Goal: Information Seeking & Learning: Learn about a topic

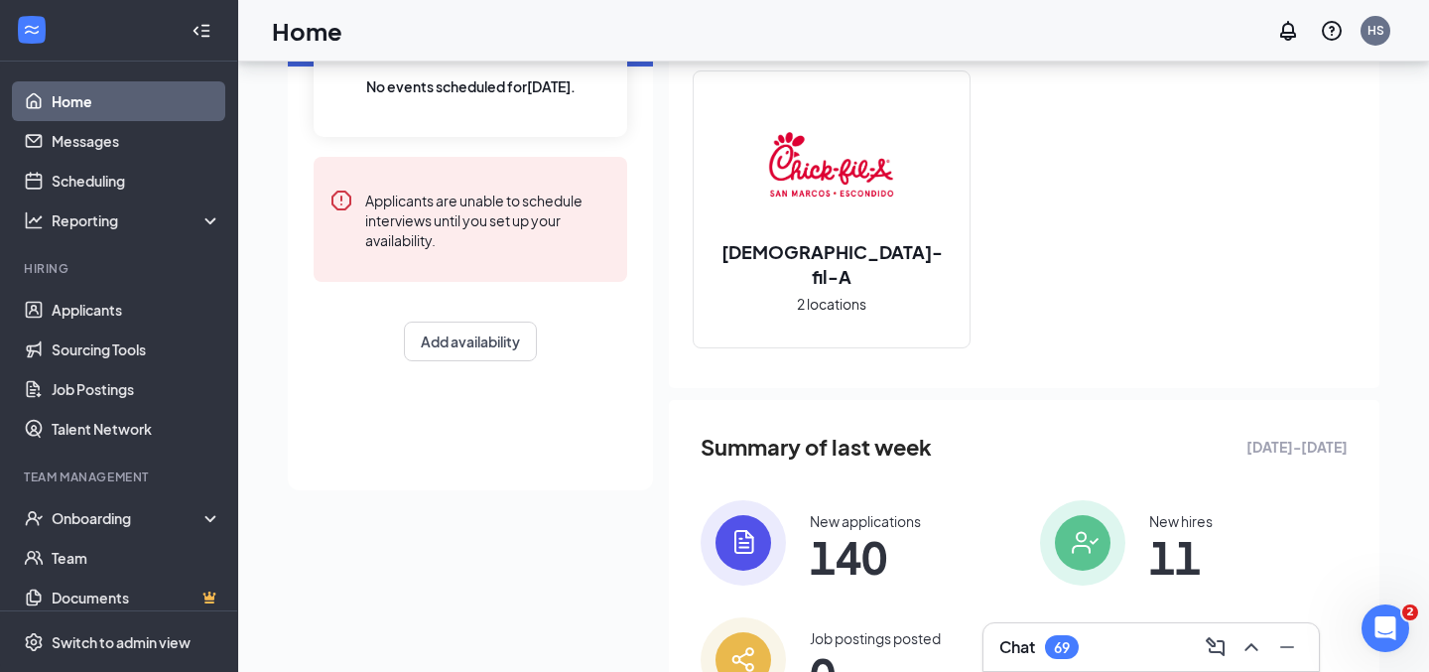
scroll to position [188, 0]
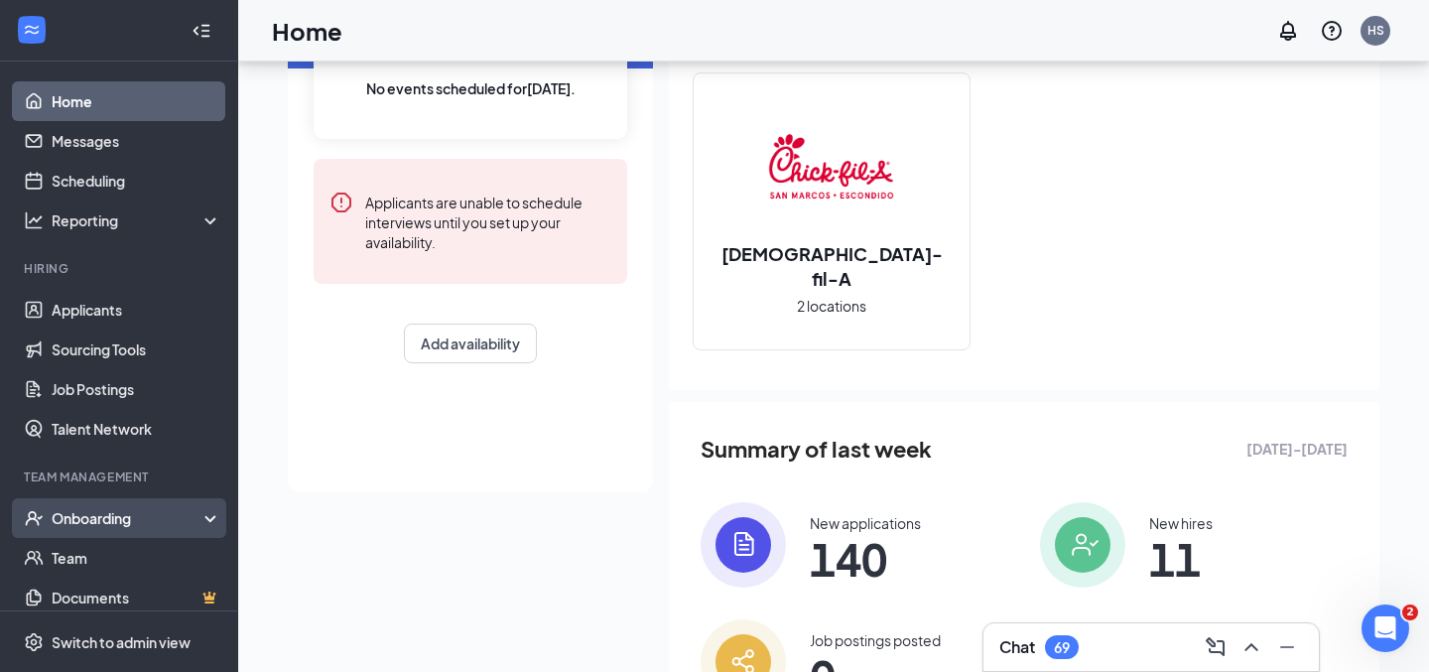
click at [203, 522] on div "Onboarding" at bounding box center [128, 518] width 153 height 20
click at [167, 551] on link "Overview" at bounding box center [137, 558] width 170 height 40
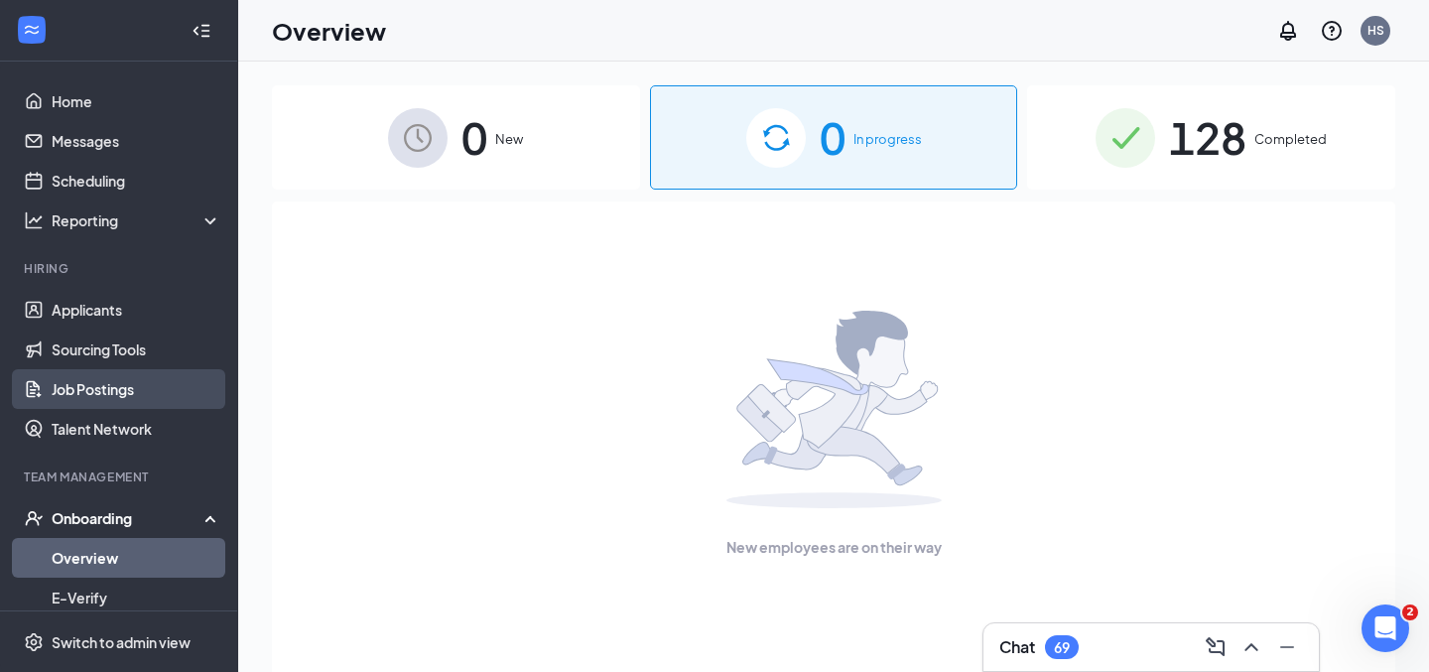
click at [133, 383] on link "Job Postings" at bounding box center [137, 389] width 170 height 40
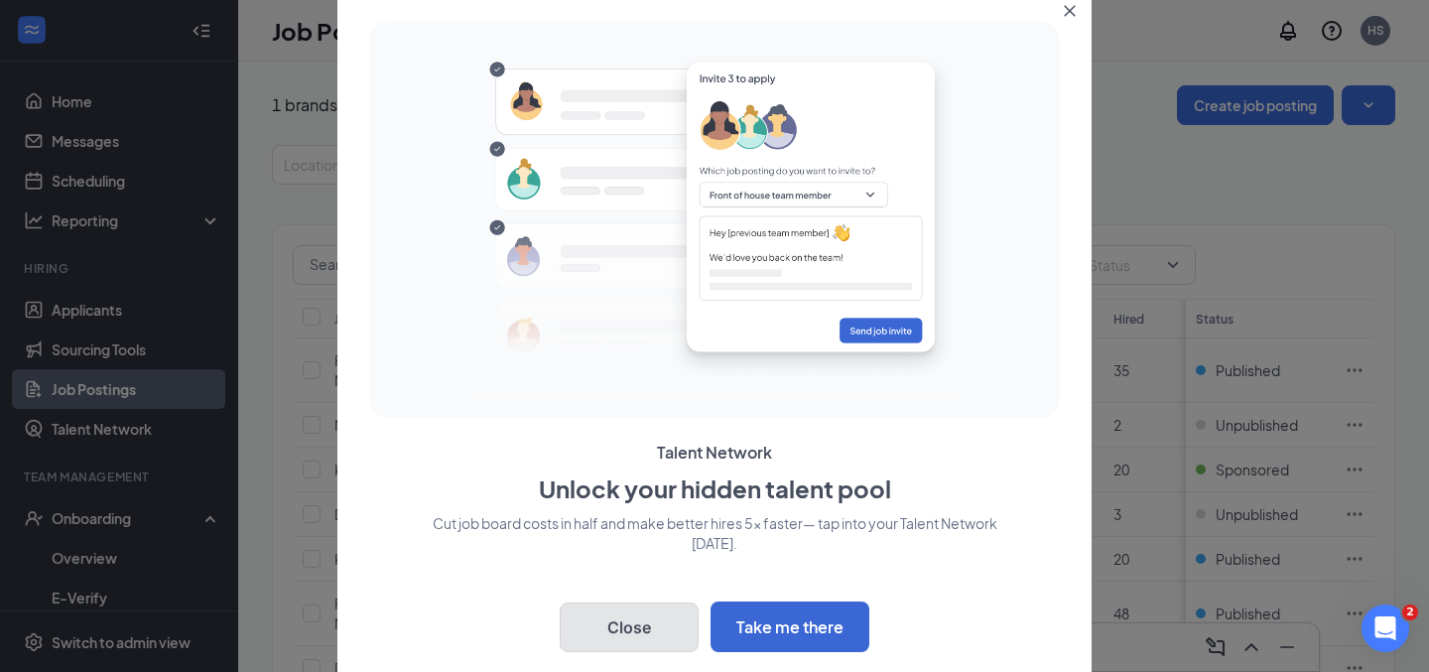
click at [679, 627] on button "Close" at bounding box center [629, 628] width 139 height 50
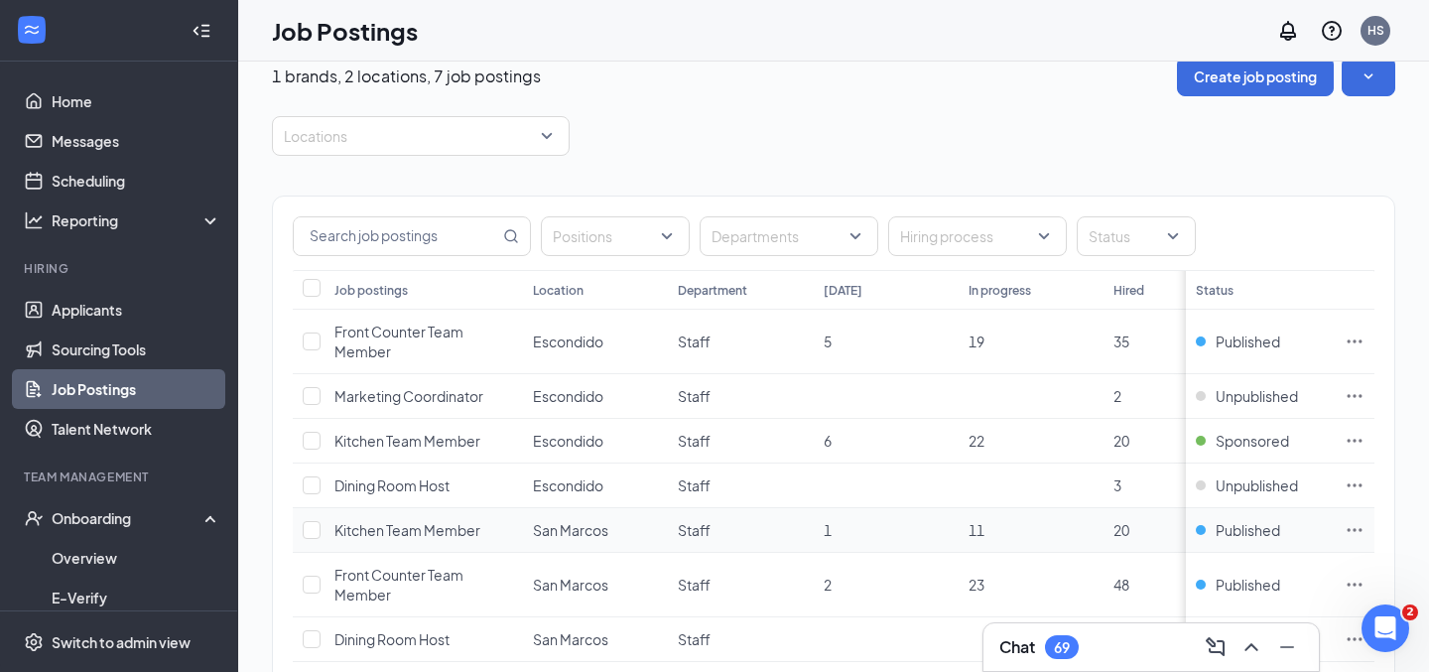
scroll to position [47, 0]
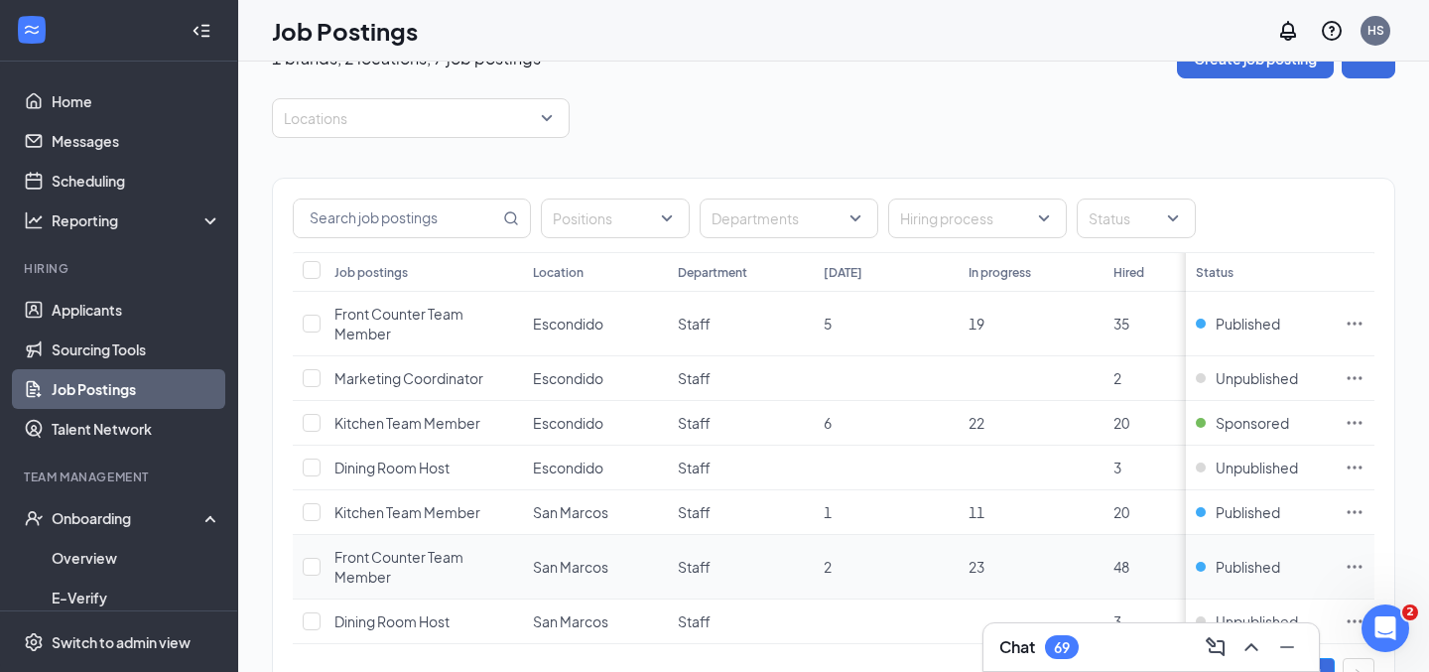
click at [441, 558] on span "Front Counter Team Member" at bounding box center [399, 567] width 129 height 38
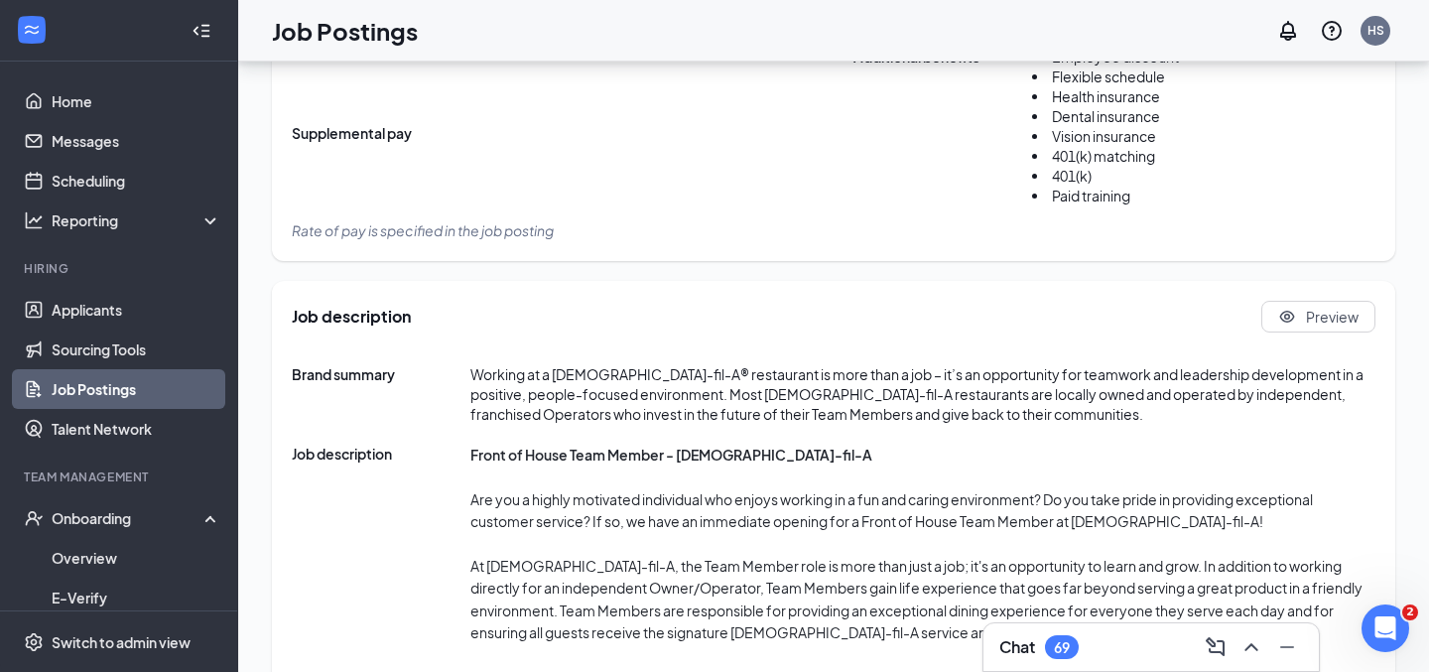
scroll to position [828, 0]
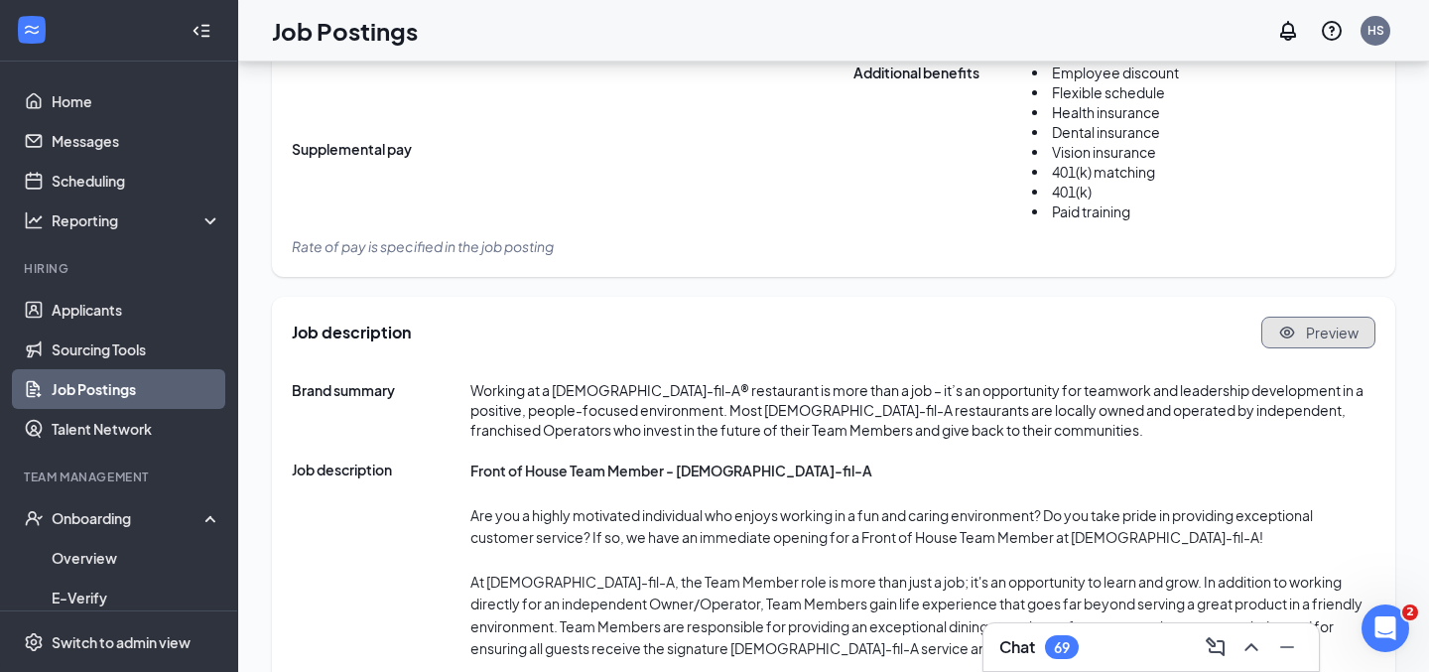
click at [1303, 337] on button "Preview" at bounding box center [1319, 333] width 114 height 32
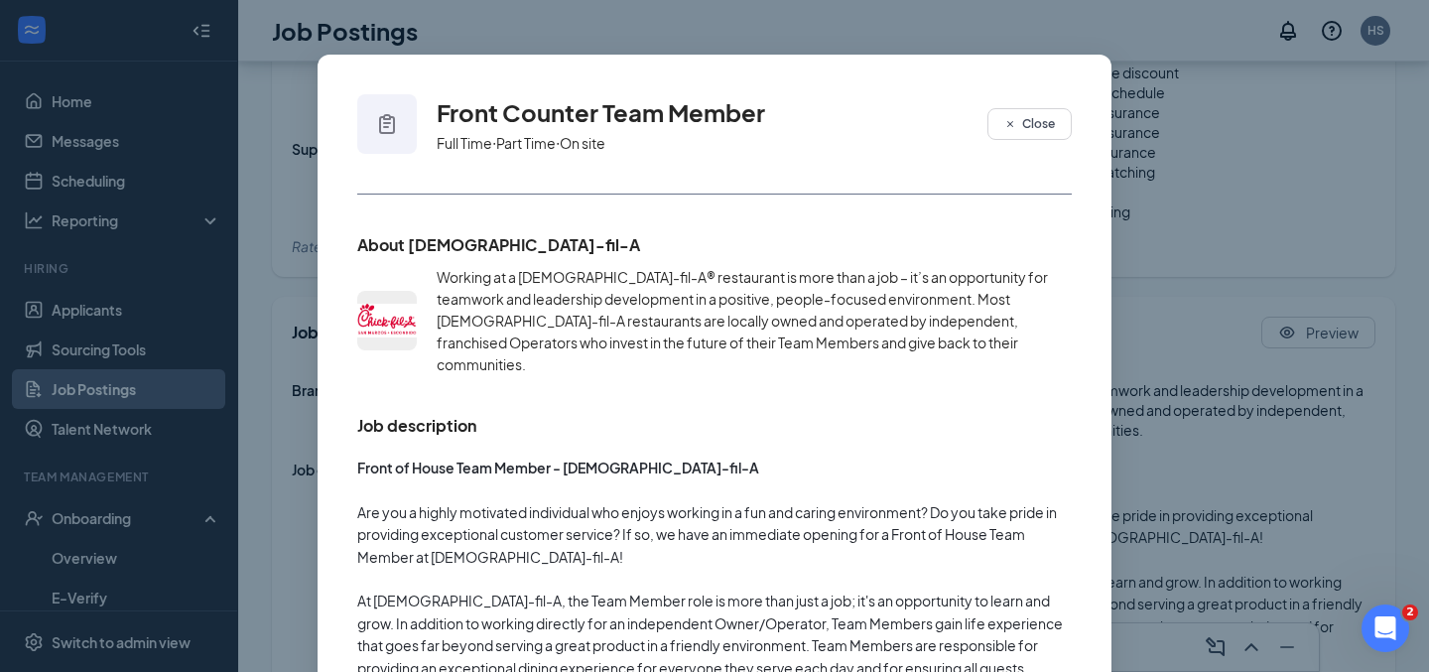
scroll to position [41, 0]
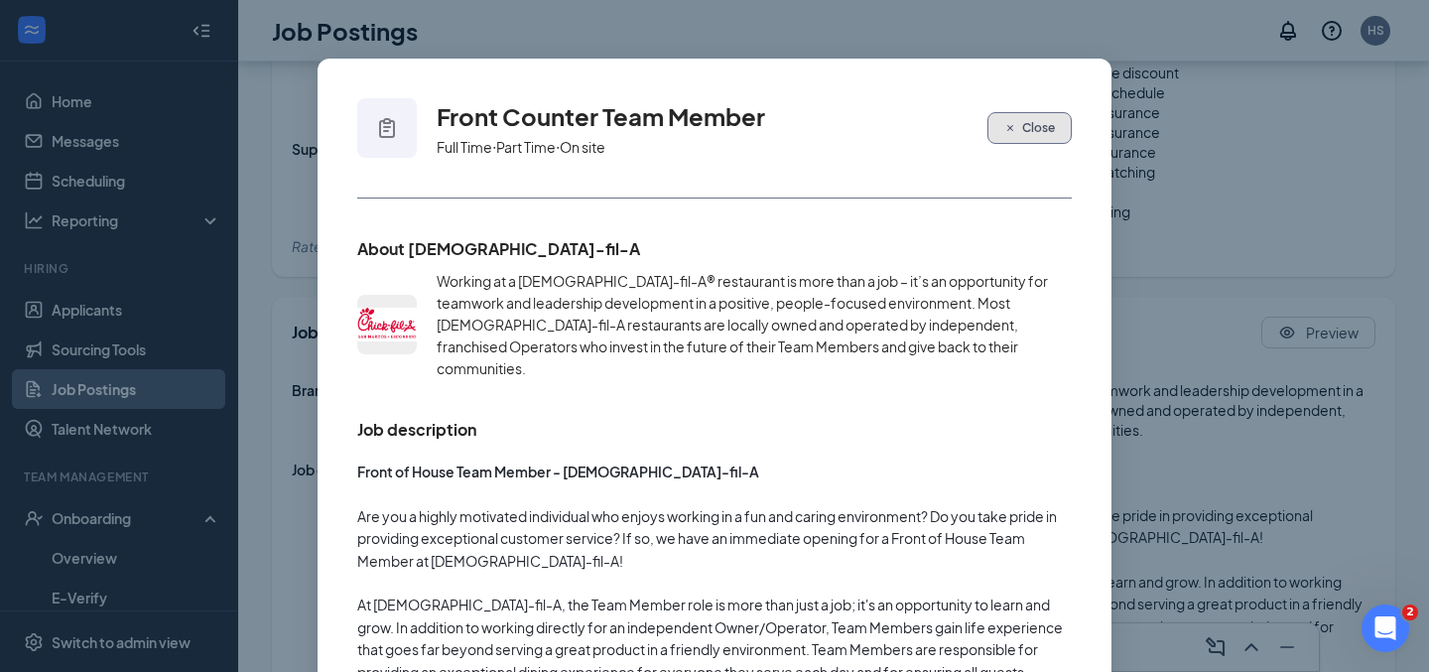
click at [1008, 122] on icon "Cross" at bounding box center [1011, 128] width 12 height 12
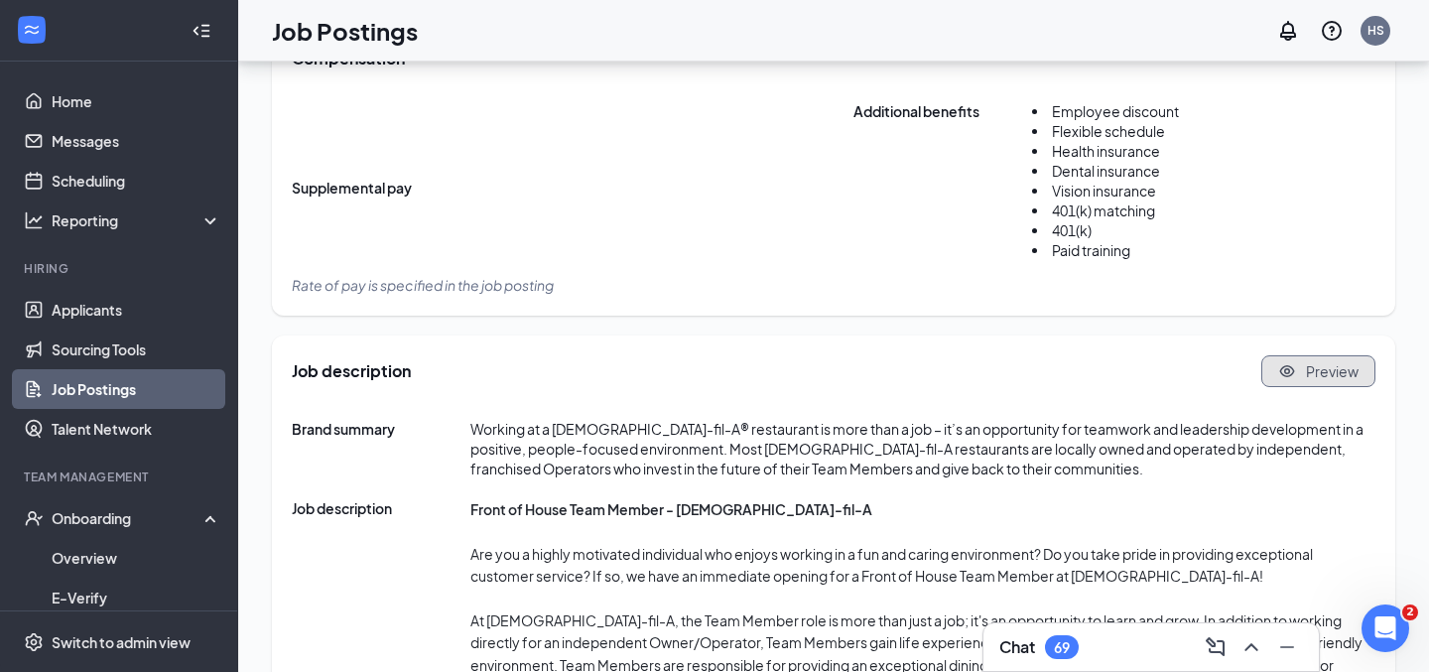
scroll to position [786, 0]
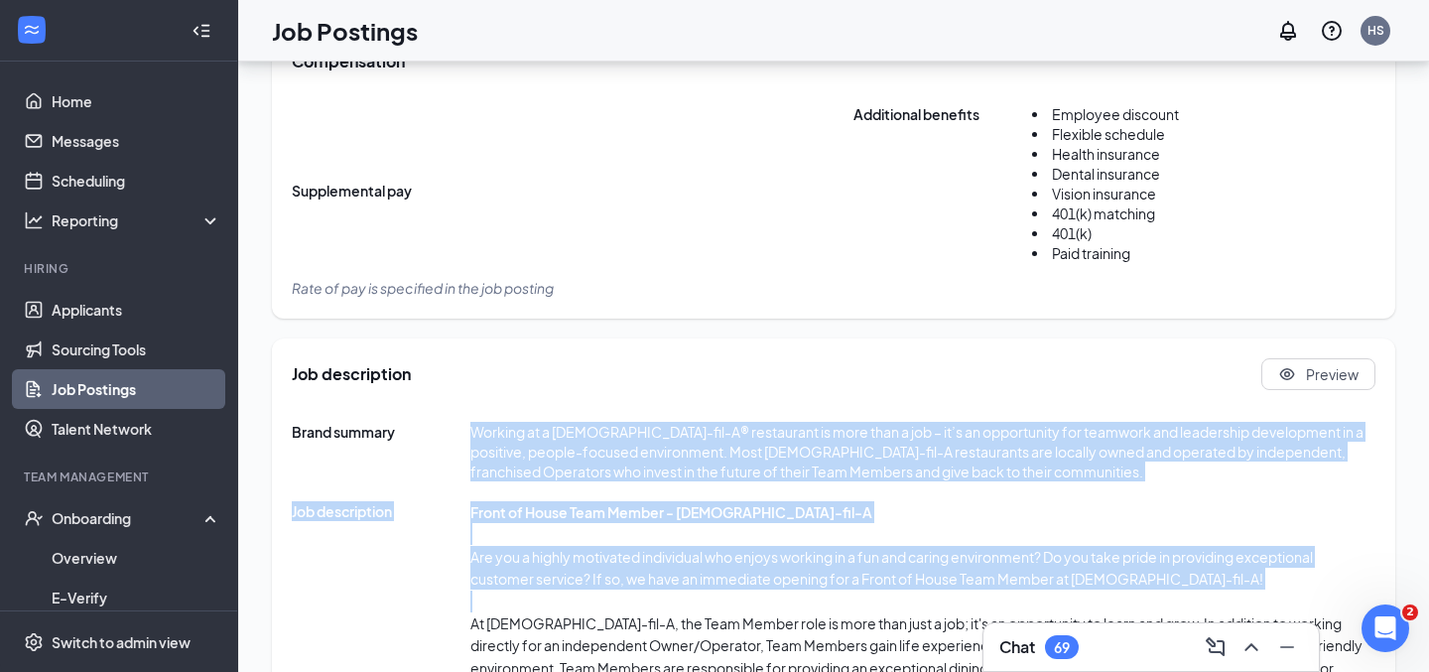
drag, startPoint x: 465, startPoint y: 422, endPoint x: 875, endPoint y: 602, distance: 447.6
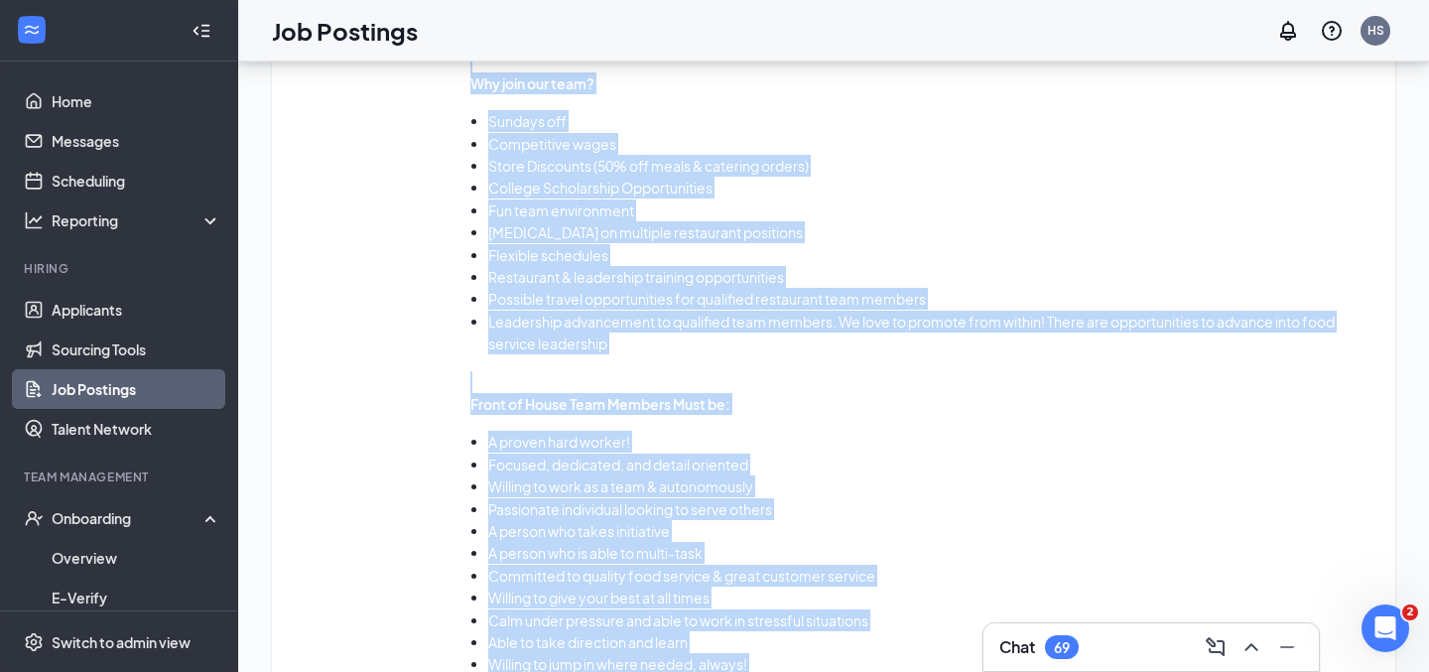
scroll to position [1545, 0]
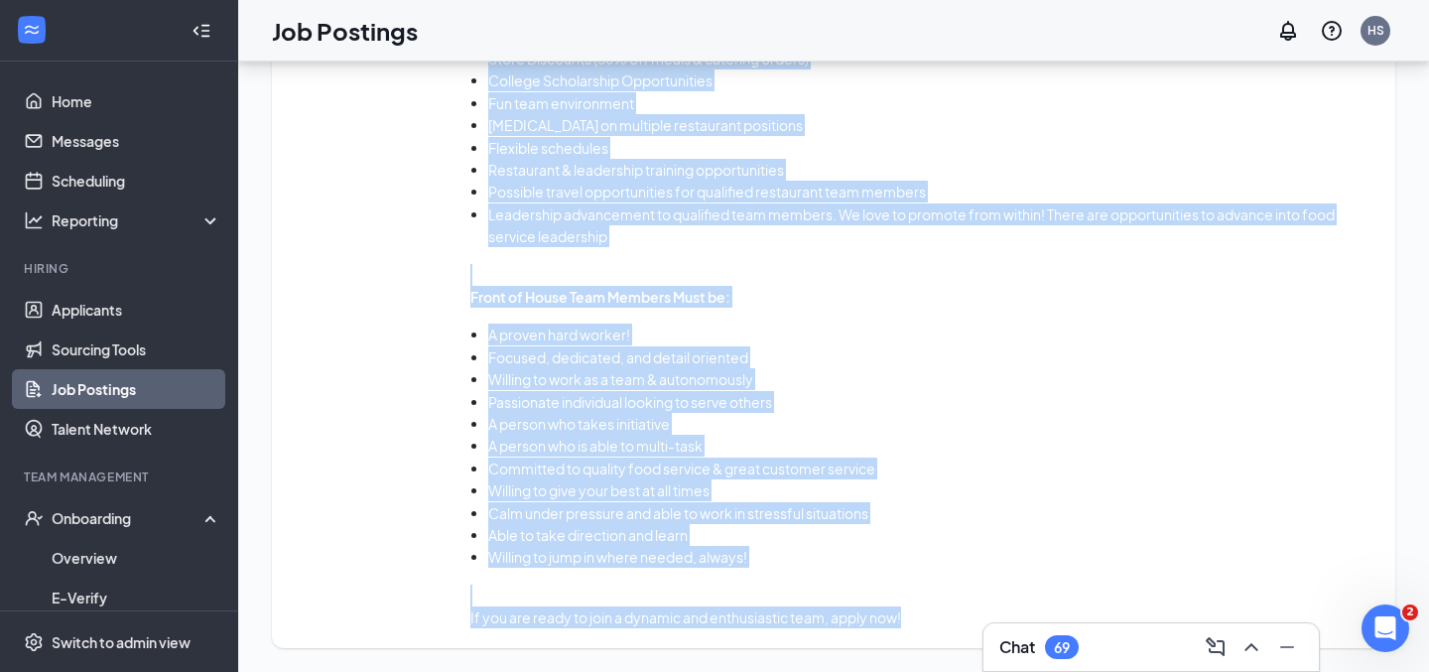
drag, startPoint x: 290, startPoint y: 432, endPoint x: 703, endPoint y: 691, distance: 487.5
copy div "Lorem ipsumdo Sitamet co a Elits-doe-T® incididunt ut labo etdo m ali – en’a mi…"
click at [917, 399] on li "Passionate individual looking to serve others" at bounding box center [931, 402] width 887 height 22
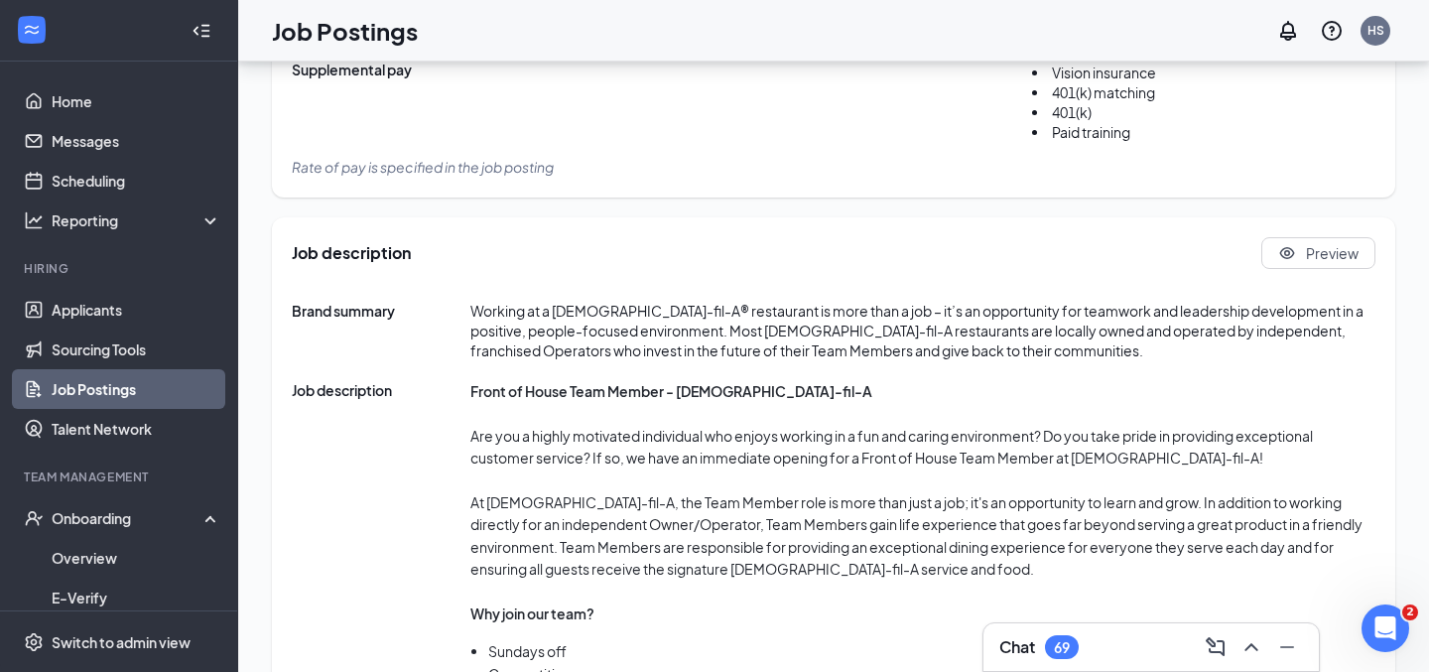
scroll to position [909, 0]
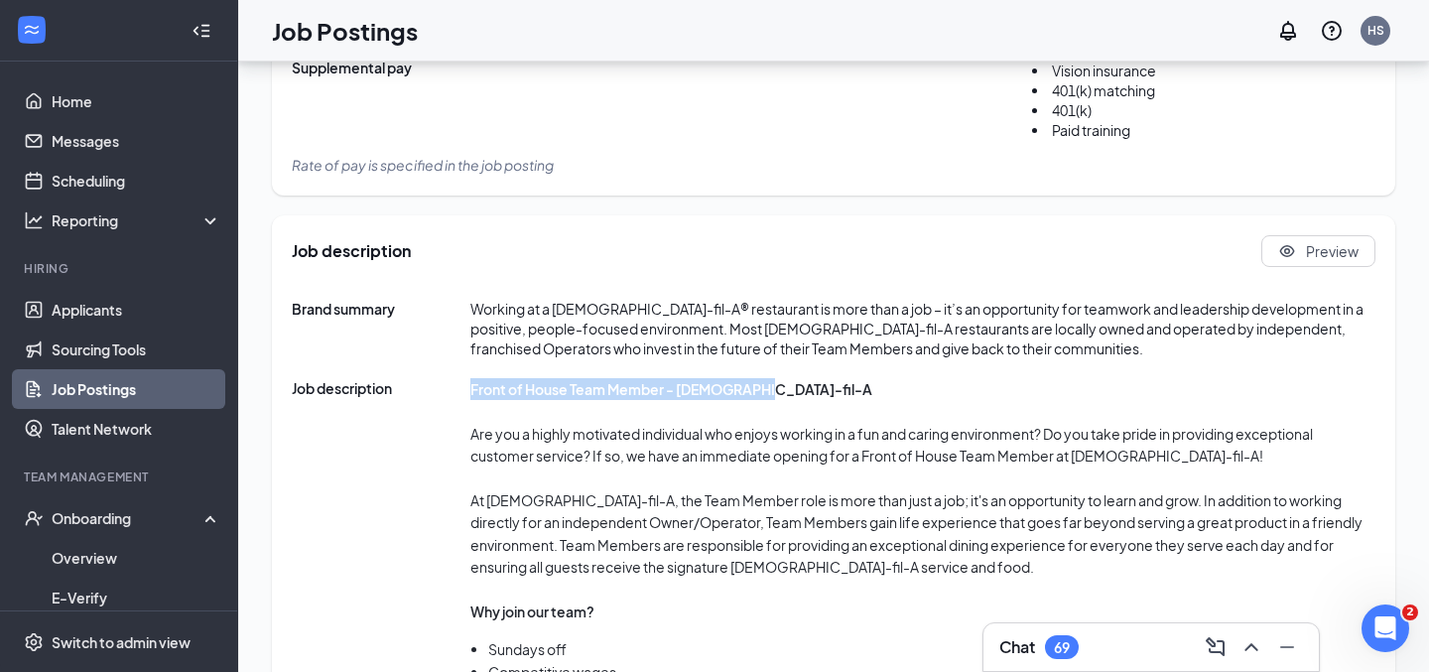
drag, startPoint x: 758, startPoint y: 384, endPoint x: 464, endPoint y: 388, distance: 294.8
copy div "Front of House Team Member - [DEMOGRAPHIC_DATA]-fil-A"
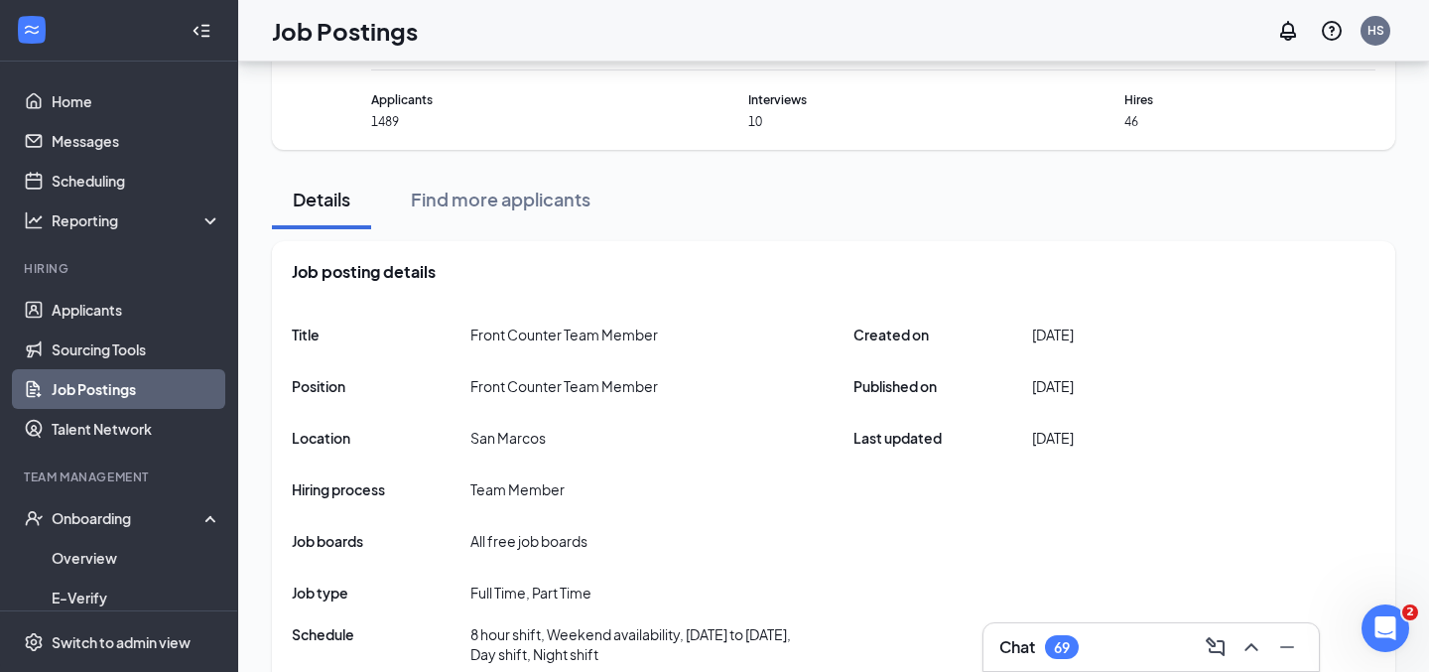
scroll to position [0, 0]
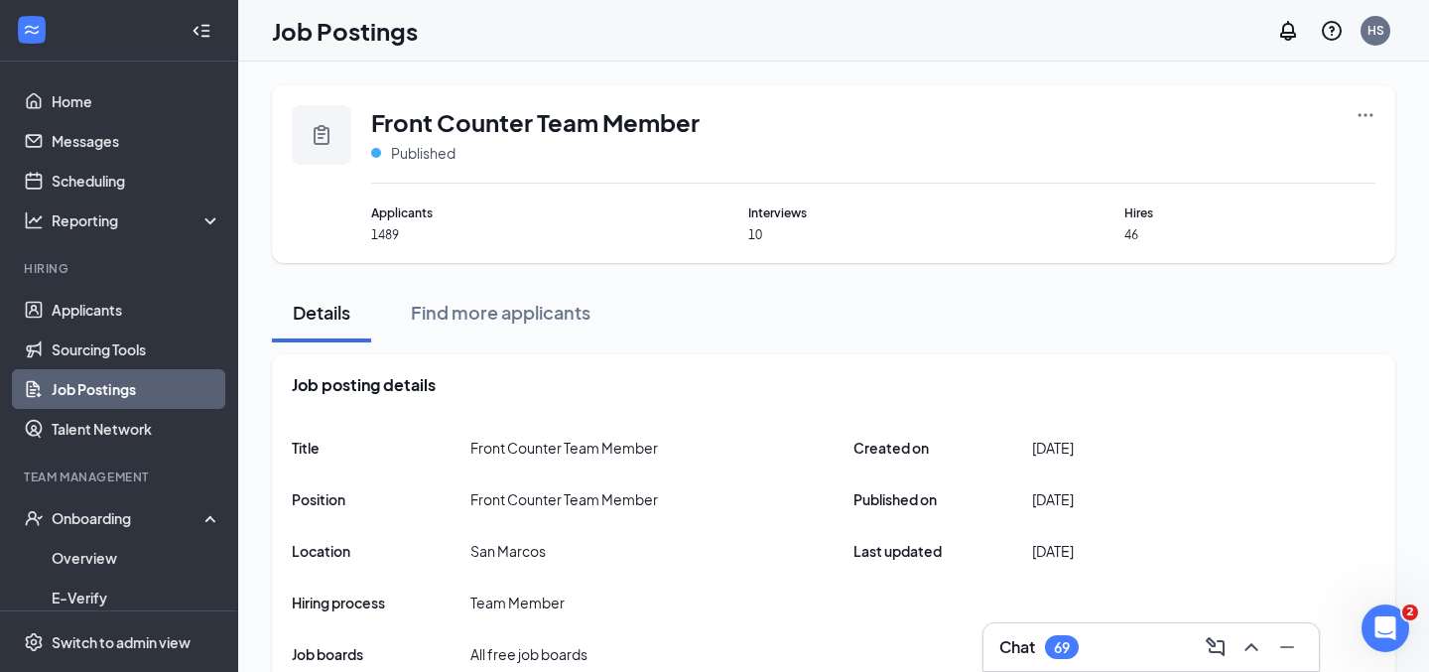
click at [133, 381] on link "Job Postings" at bounding box center [137, 389] width 170 height 40
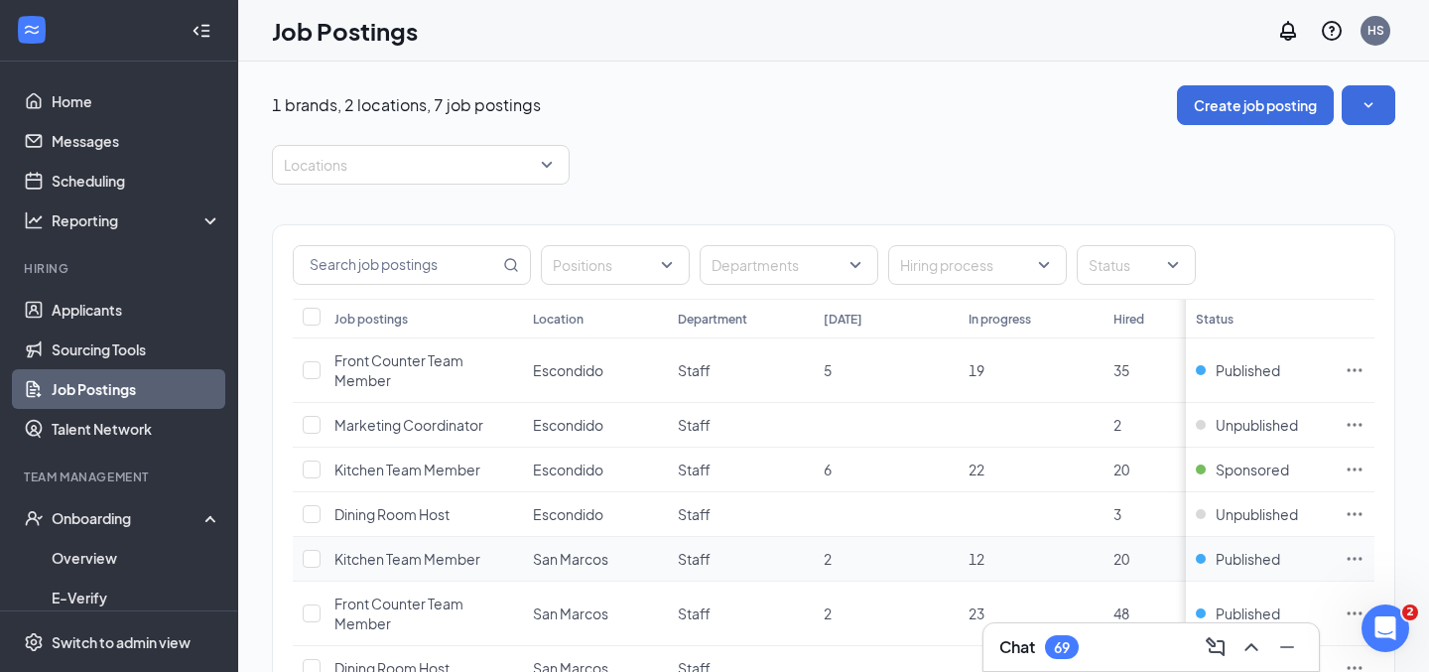
click at [429, 558] on span "Kitchen Team Member" at bounding box center [408, 559] width 146 height 18
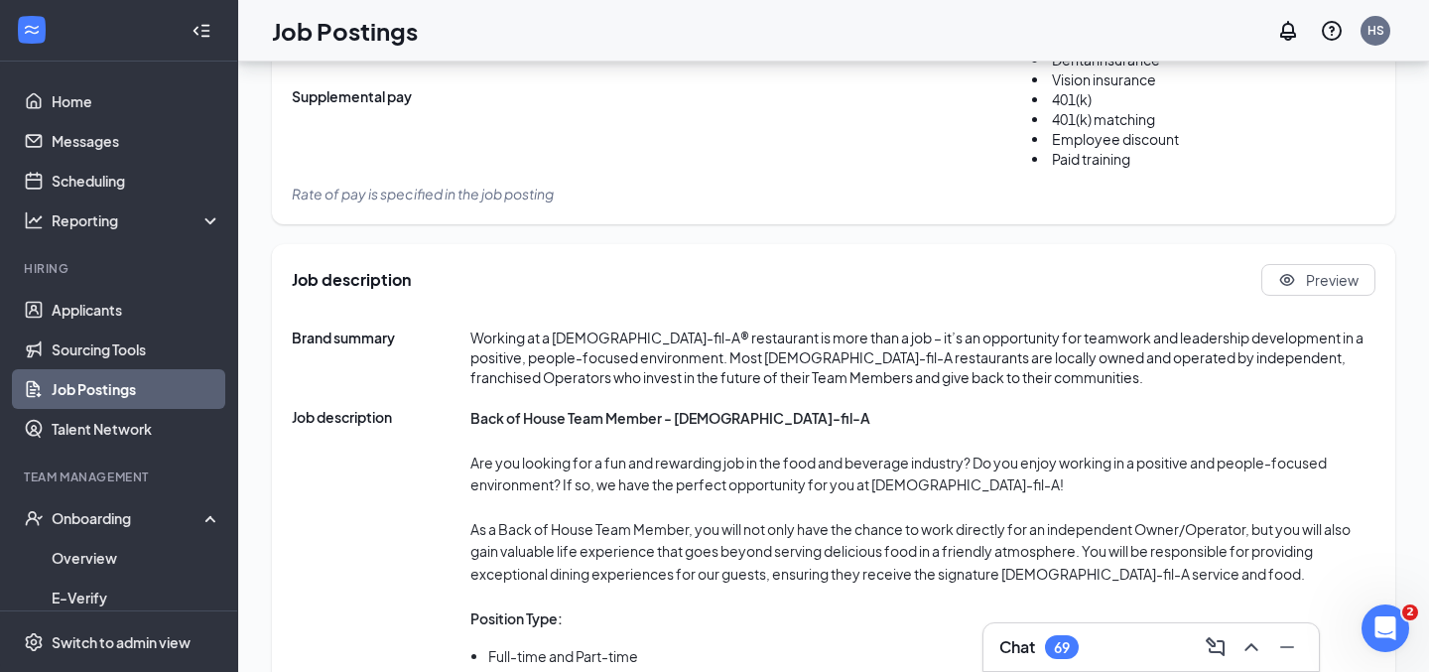
scroll to position [891, 0]
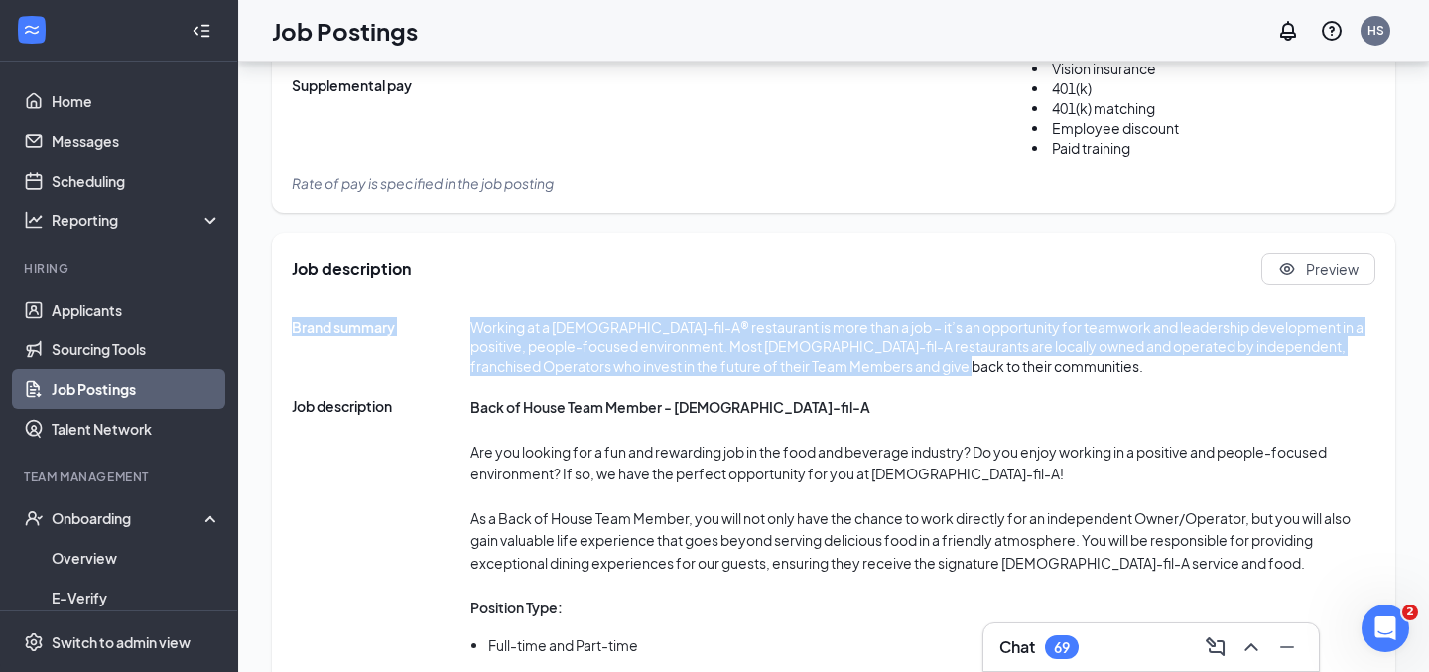
drag, startPoint x: 289, startPoint y: 326, endPoint x: 917, endPoint y: 365, distance: 629.6
copy div "Brand summary Working at a [DEMOGRAPHIC_DATA]-fil-A® restaurant is more than a …"
click at [650, 339] on span "Working at a [DEMOGRAPHIC_DATA]-fil-A® restaurant is more than a job – it’s an …" at bounding box center [923, 347] width 905 height 60
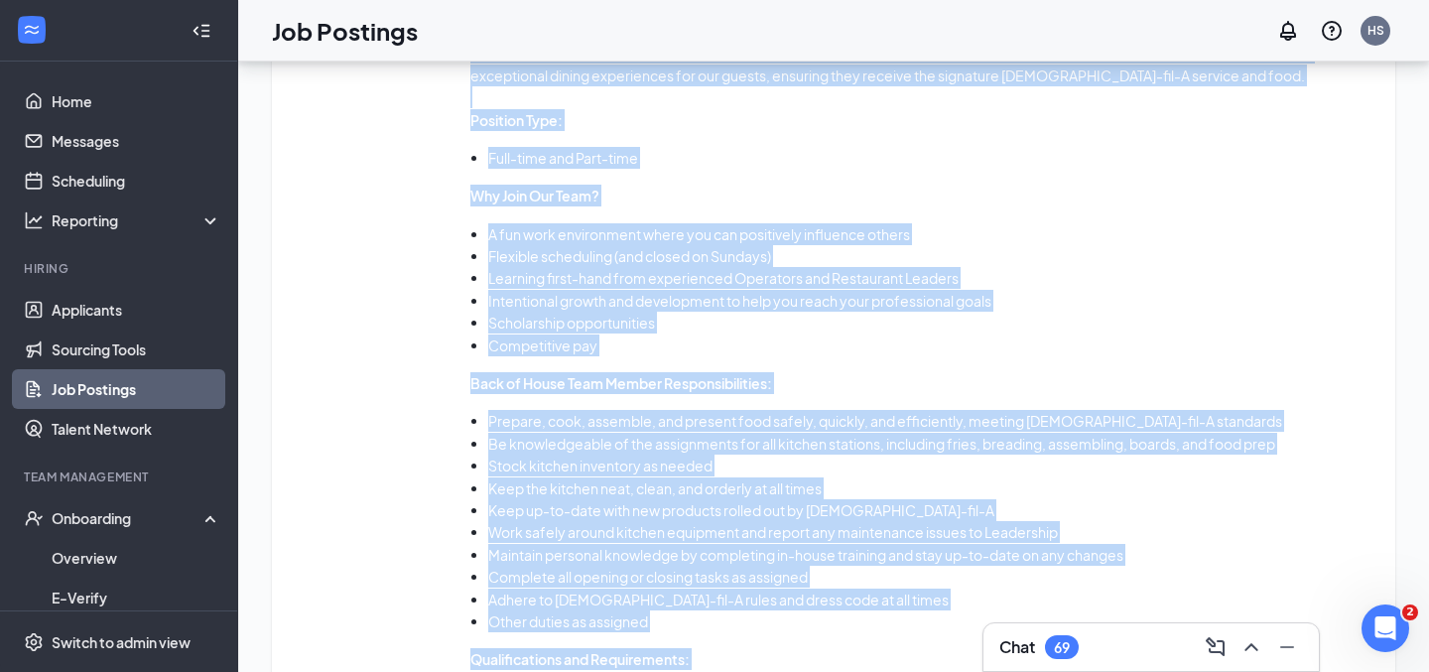
scroll to position [1676, 0]
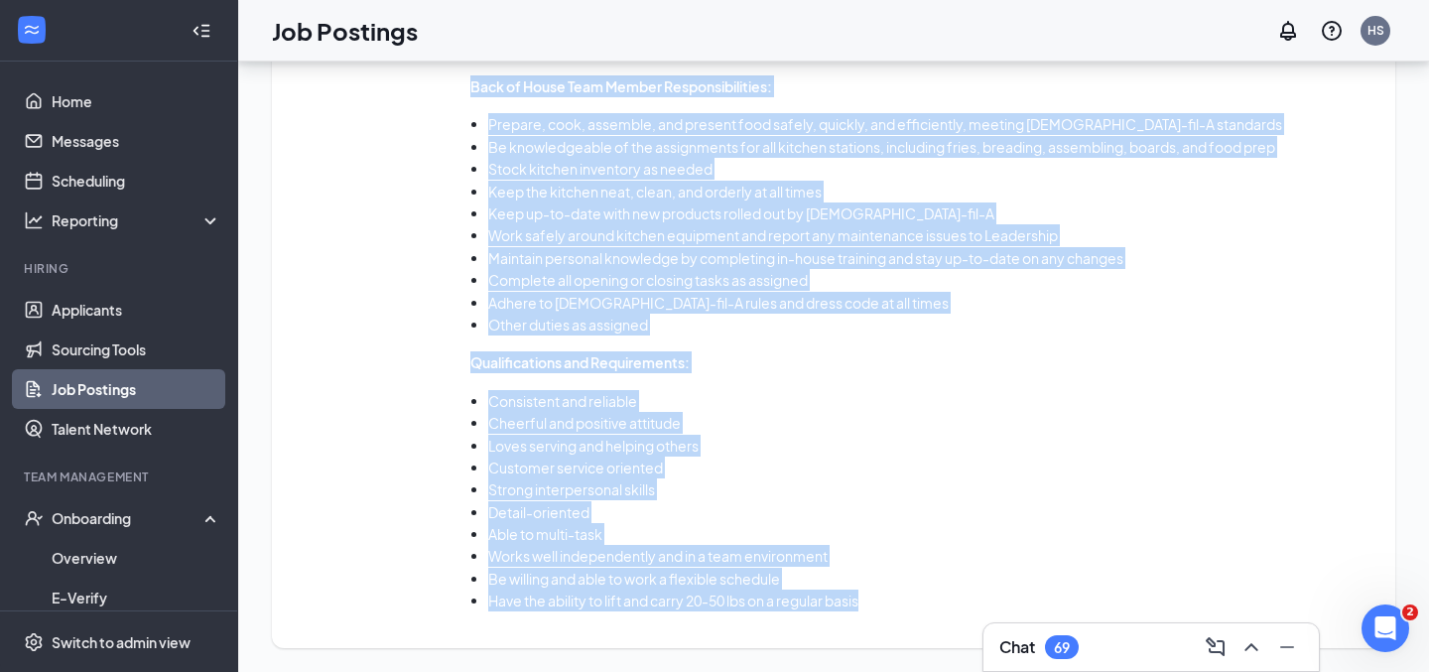
drag, startPoint x: 290, startPoint y: 241, endPoint x: 677, endPoint y: 720, distance: 615.5
copy div "Lorem ipsumdo Sitamet co a Elits-doe-T® incididunt ut labo etdo m ali – en’a mi…"
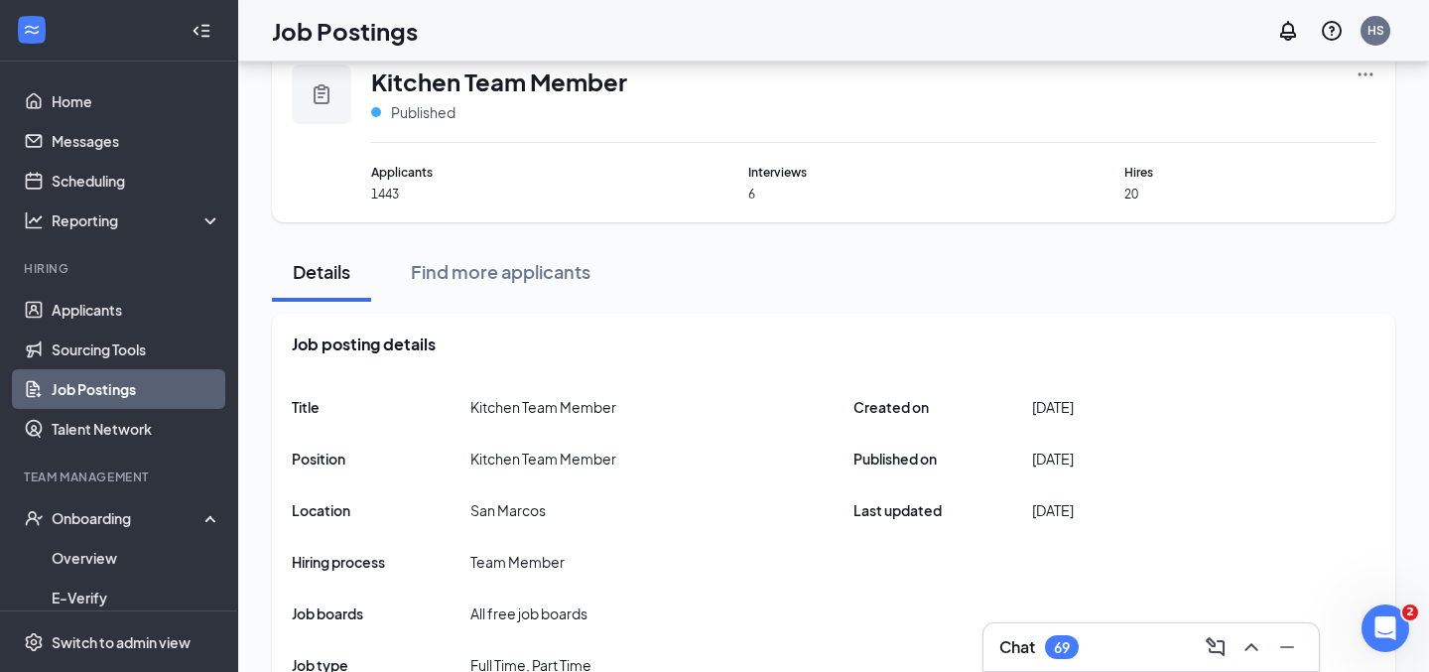
scroll to position [0, 0]
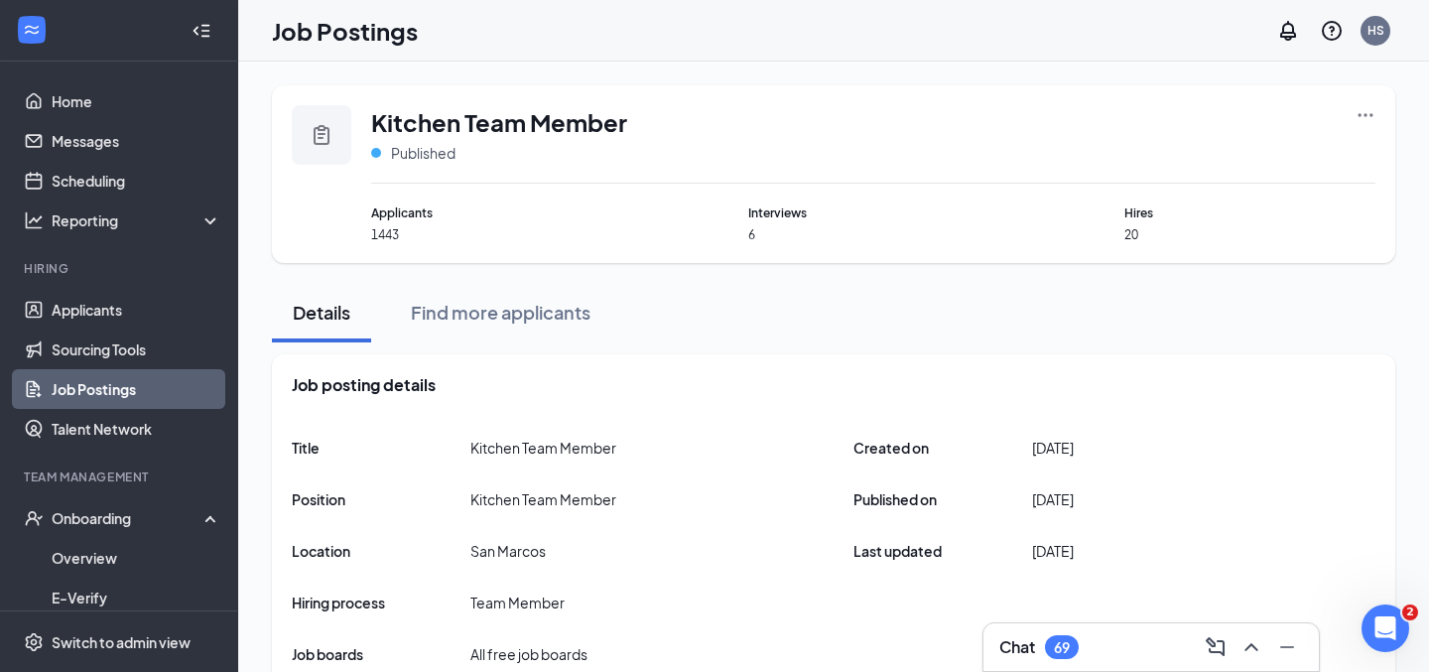
click at [635, 116] on div "Kitchen Team Member Published" at bounding box center [873, 144] width 1005 height 78
drag, startPoint x: 635, startPoint y: 121, endPoint x: 372, endPoint y: 133, distance: 263.3
click at [372, 133] on div "Kitchen Team Member Published" at bounding box center [873, 144] width 1005 height 78
copy span "Kitchen Team Member"
